Goal: Communication & Community: Ask a question

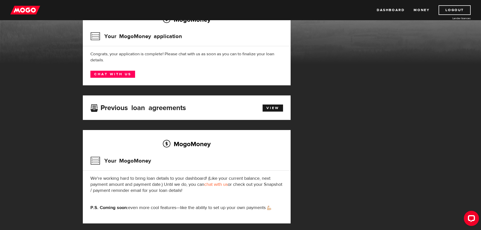
scroll to position [51, 0]
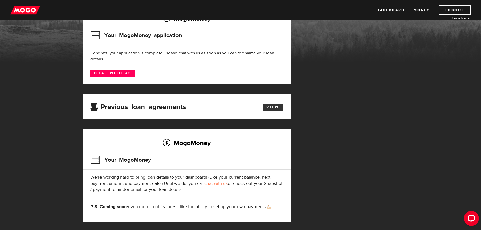
click at [279, 105] on link "View" at bounding box center [273, 107] width 20 height 7
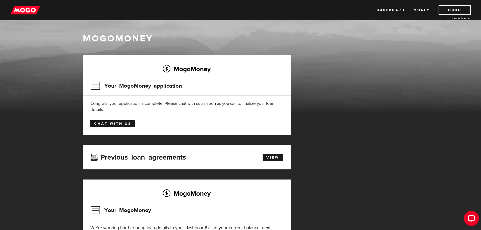
click at [124, 126] on link "Chat with us" at bounding box center [112, 123] width 45 height 7
